Goal: Task Accomplishment & Management: Manage account settings

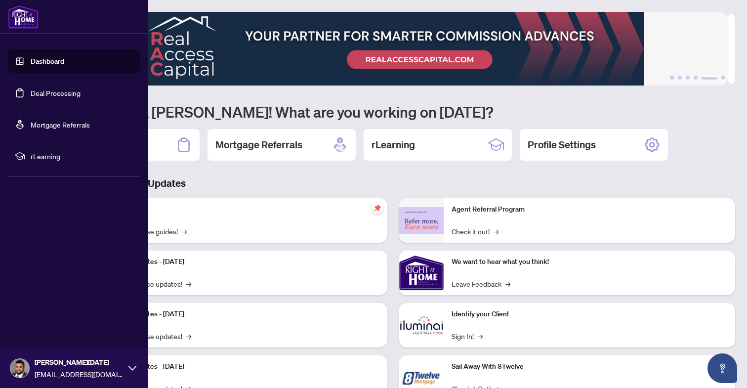
click at [31, 94] on link "Deal Processing" at bounding box center [56, 92] width 50 height 9
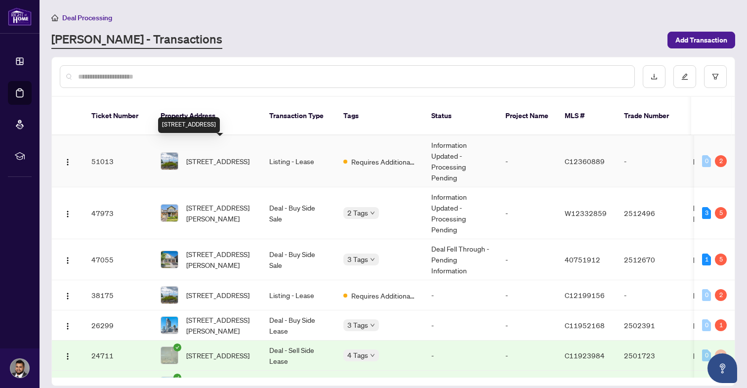
click at [197, 156] on span "[STREET_ADDRESS]" at bounding box center [217, 161] width 63 height 11
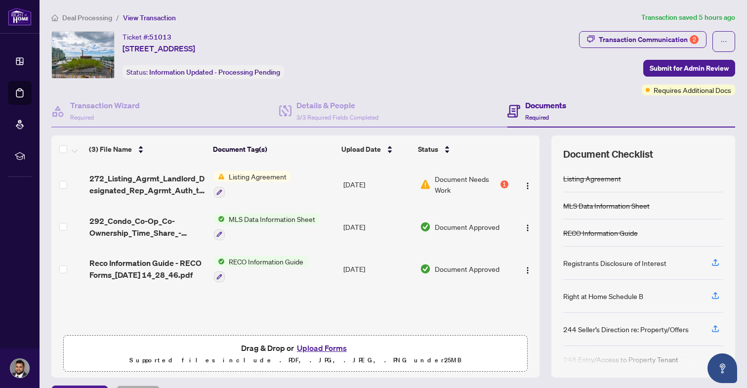
click at [500, 183] on div "1" at bounding box center [504, 184] width 8 height 8
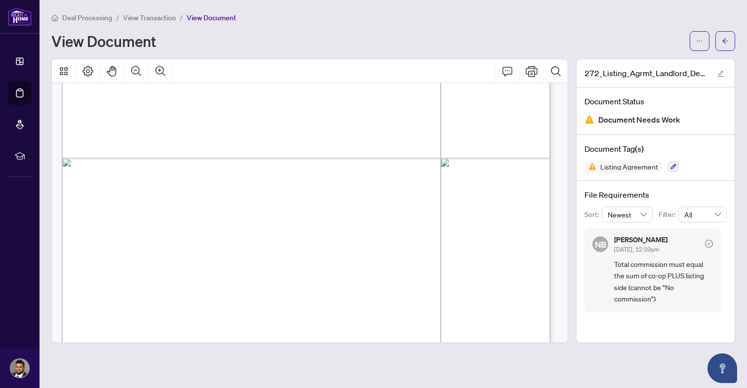
scroll to position [2985, 0]
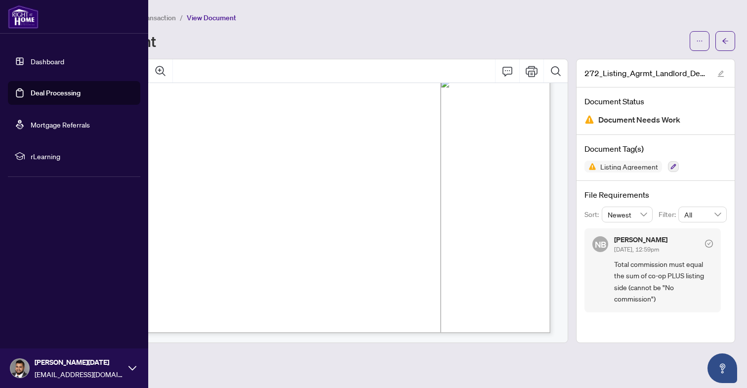
click at [32, 92] on link "Deal Processing" at bounding box center [56, 92] width 50 height 9
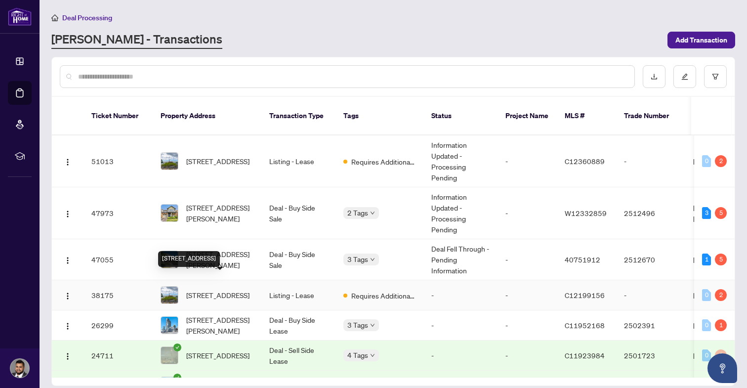
click at [203, 289] on span "[STREET_ADDRESS]" at bounding box center [217, 294] width 63 height 11
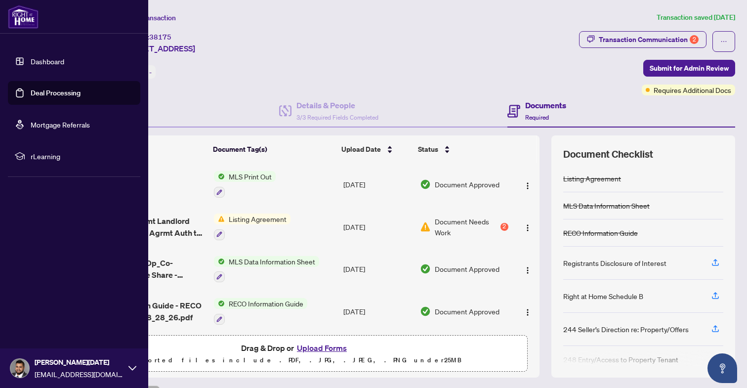
click at [51, 97] on link "Deal Processing" at bounding box center [56, 92] width 50 height 9
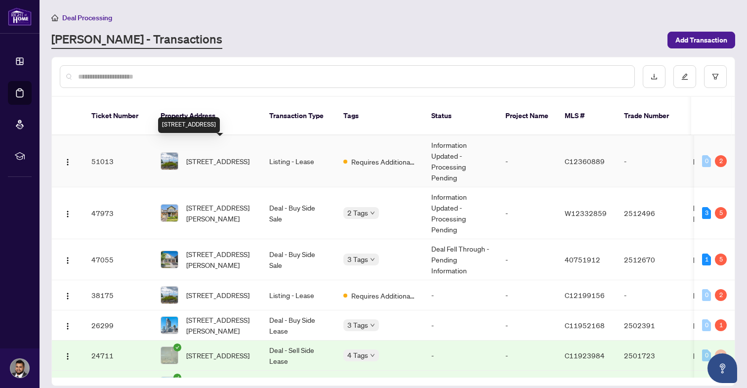
click at [208, 156] on span "[STREET_ADDRESS]" at bounding box center [217, 161] width 63 height 11
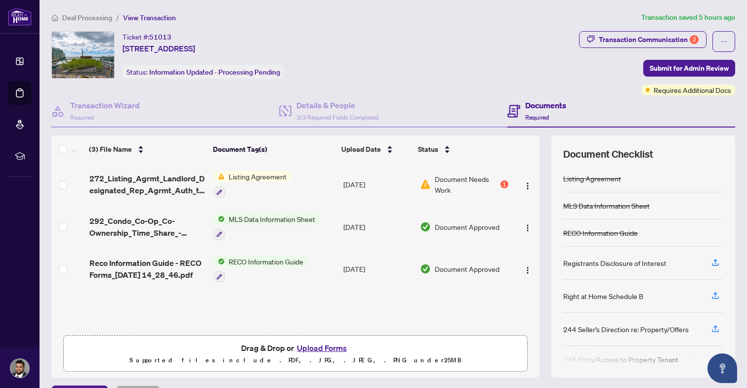
click at [91, 15] on span "Deal Processing" at bounding box center [87, 17] width 50 height 9
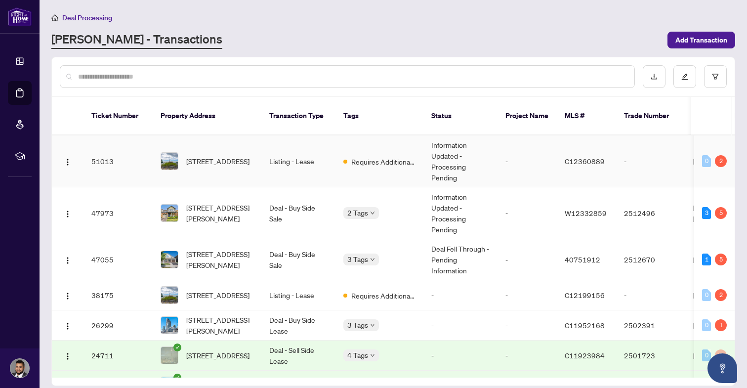
click at [216, 156] on span "[STREET_ADDRESS]" at bounding box center [217, 161] width 63 height 11
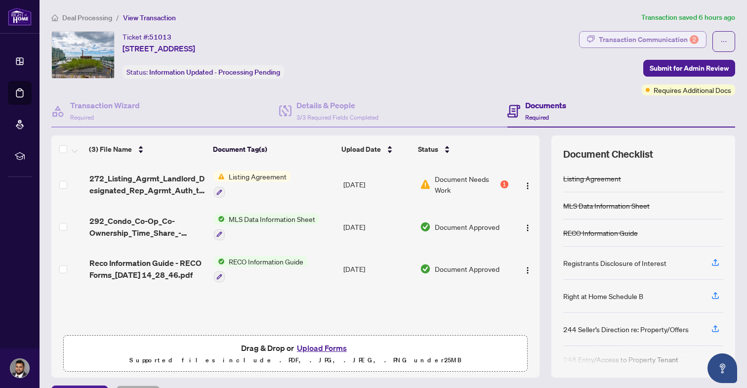
click at [614, 45] on div "Transaction Communication 2" at bounding box center [649, 40] width 100 height 16
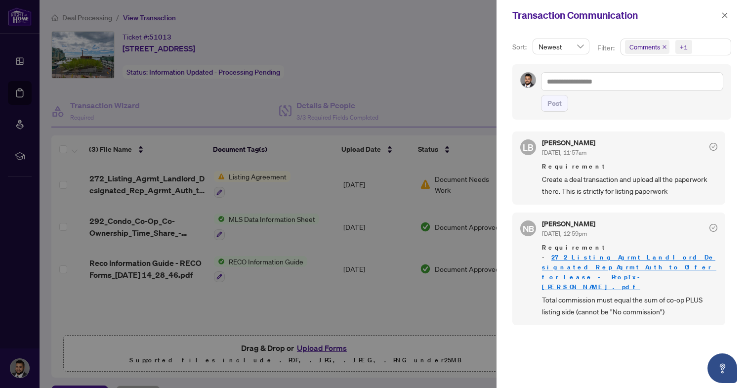
click at [413, 57] on div at bounding box center [373, 194] width 747 height 388
click at [726, 15] on icon "close" at bounding box center [724, 15] width 7 height 7
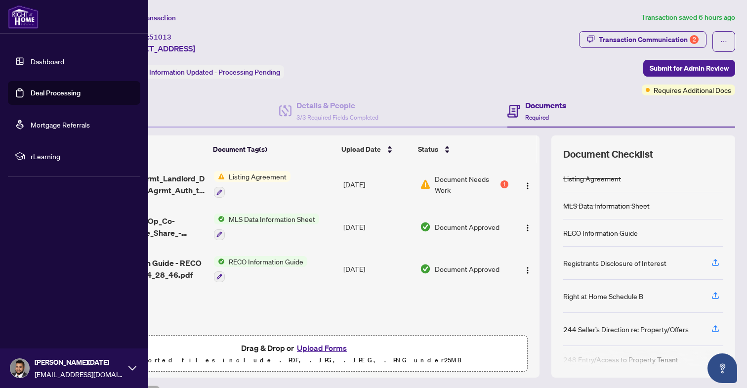
click at [51, 57] on link "Dashboard" at bounding box center [48, 61] width 34 height 9
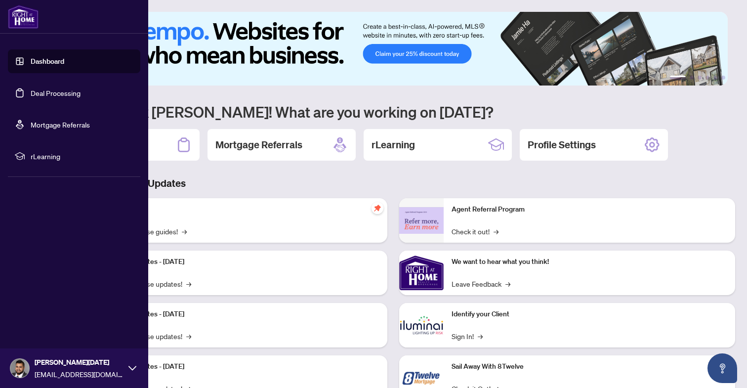
click at [31, 97] on link "Deal Processing" at bounding box center [56, 92] width 50 height 9
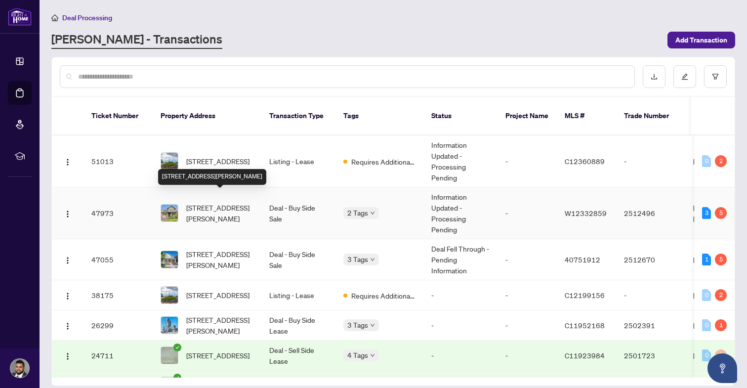
click at [210, 203] on span "[STREET_ADDRESS][PERSON_NAME]" at bounding box center [219, 213] width 67 height 22
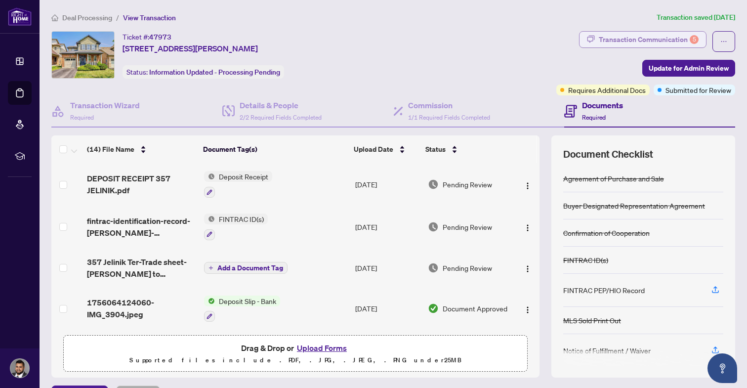
click at [638, 43] on div "Transaction Communication 5" at bounding box center [649, 40] width 100 height 16
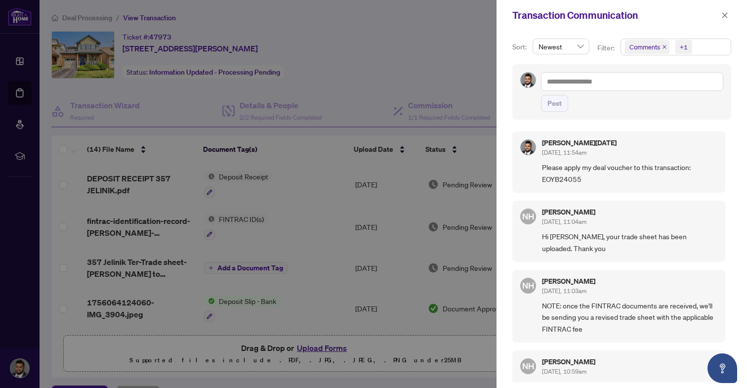
click at [454, 28] on div at bounding box center [373, 194] width 747 height 388
click at [723, 21] on span "button" at bounding box center [724, 15] width 7 height 16
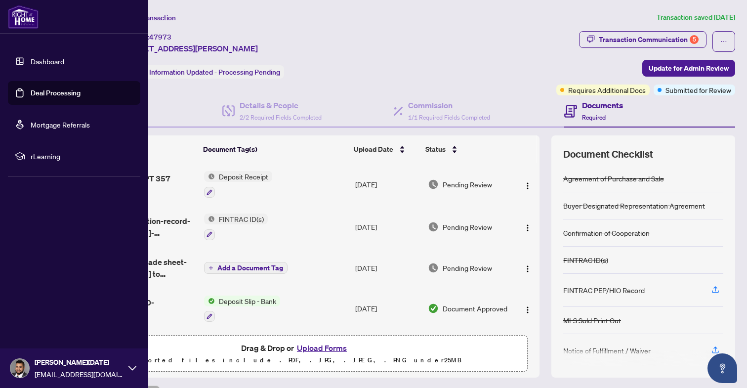
click at [31, 62] on link "Dashboard" at bounding box center [48, 61] width 34 height 9
